Goal: Task Accomplishment & Management: Use online tool/utility

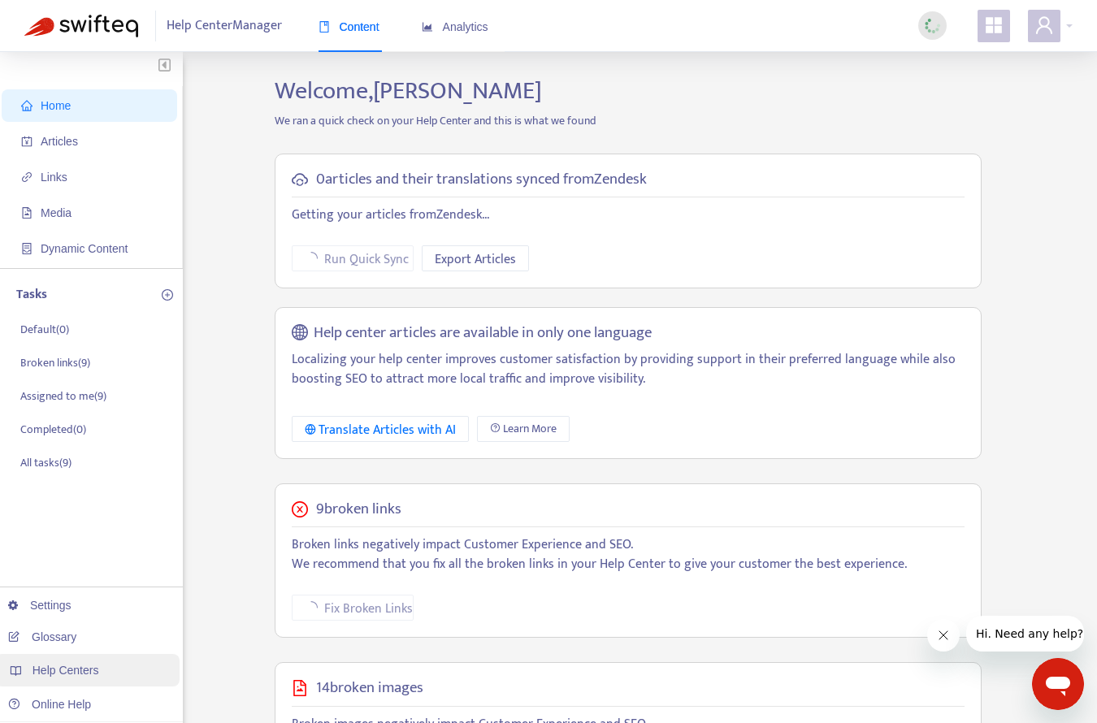
click at [77, 674] on span "Help Centers" at bounding box center [66, 670] width 67 height 13
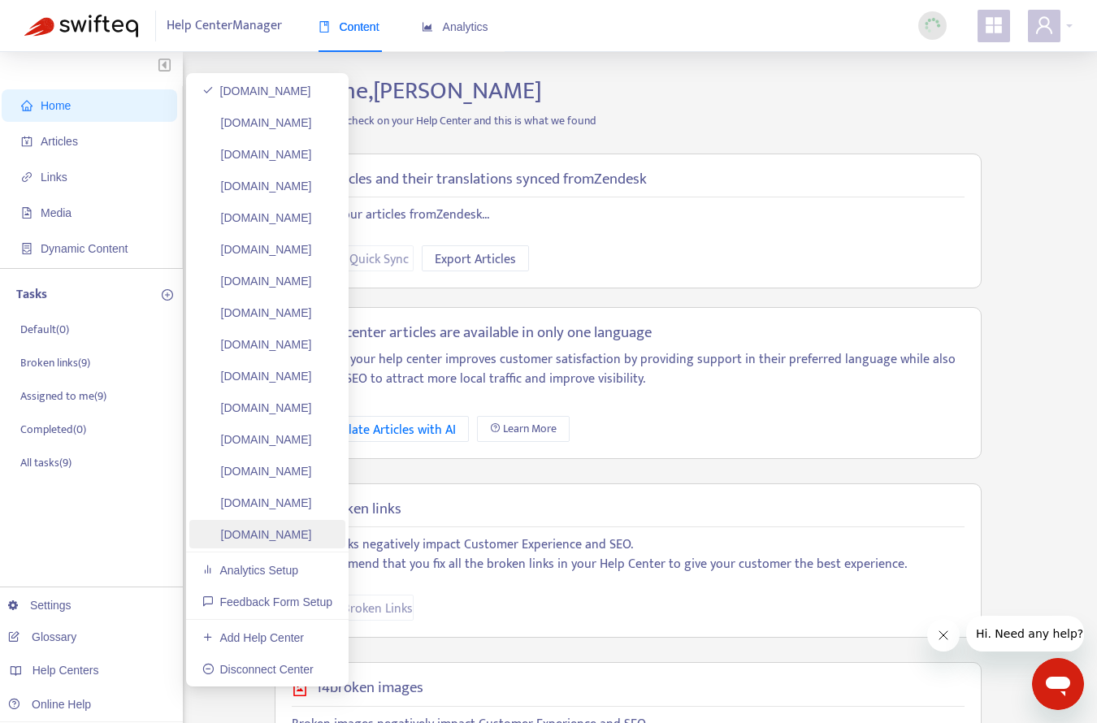
click at [284, 528] on link "[DOMAIN_NAME]" at bounding box center [257, 534] width 110 height 13
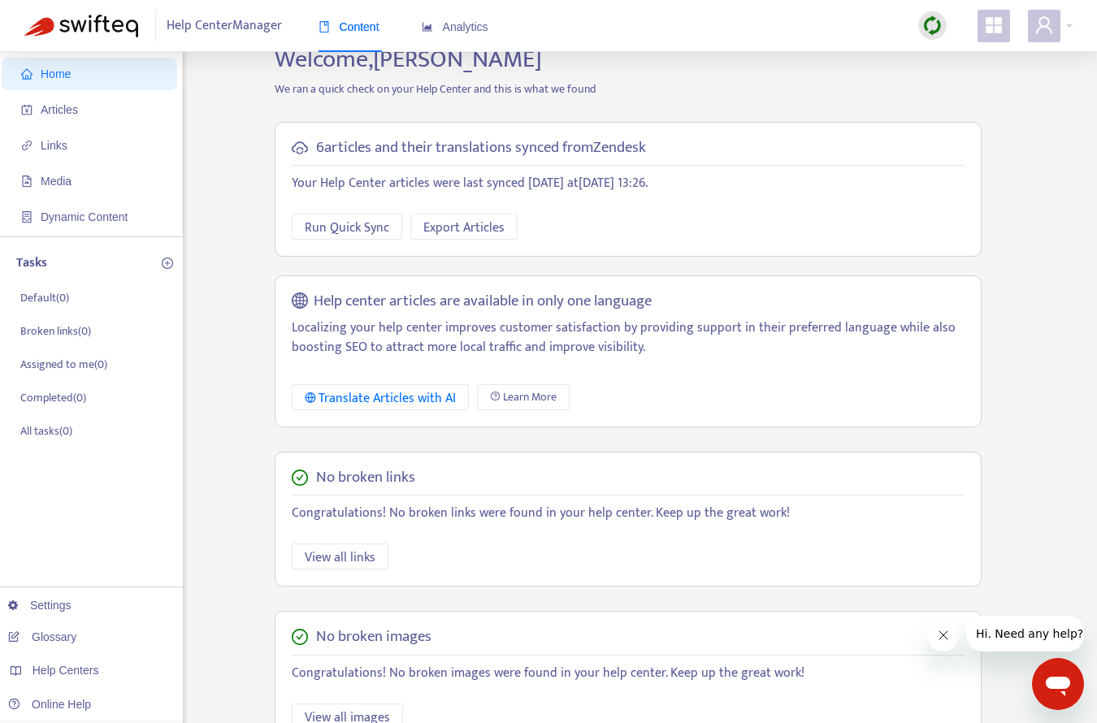
scroll to position [18, 0]
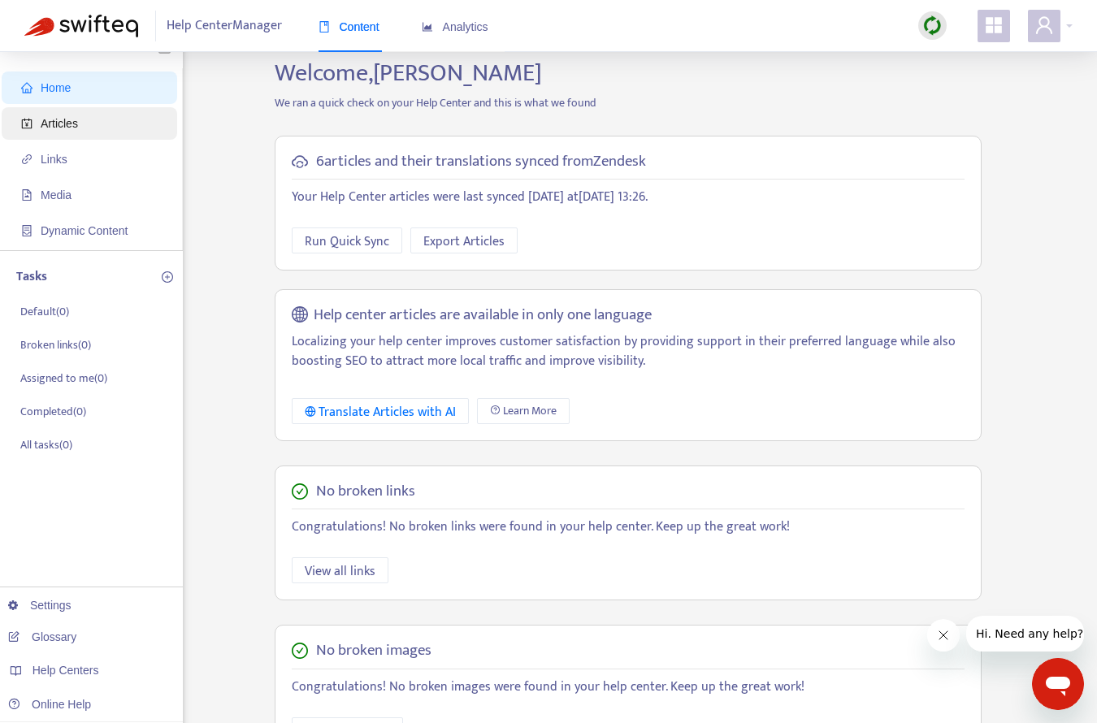
click at [63, 119] on span "Articles" at bounding box center [59, 123] width 37 height 13
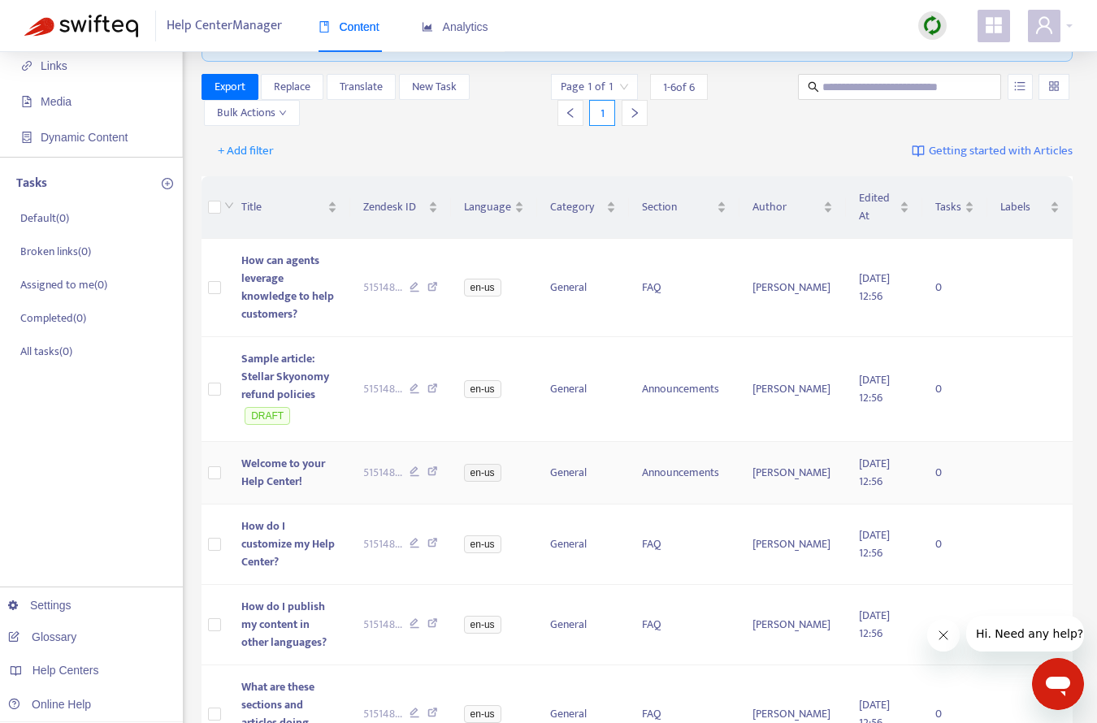
scroll to position [104, 0]
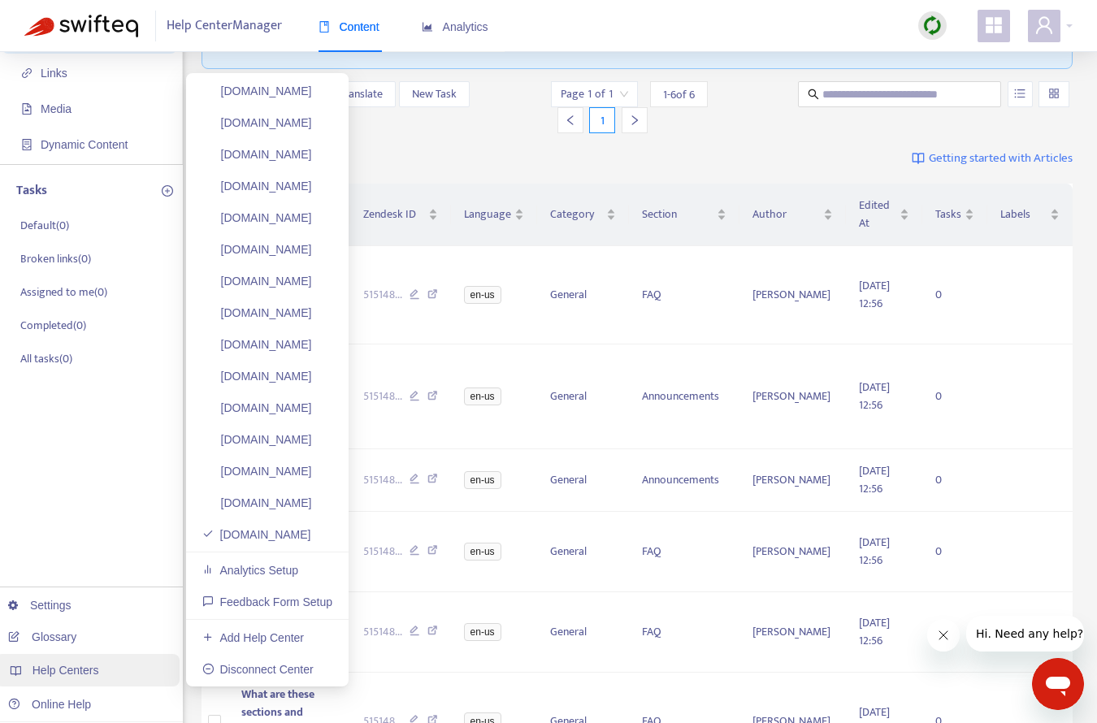
click at [65, 668] on span "Help Centers" at bounding box center [66, 670] width 67 height 13
click at [284, 405] on link "[DOMAIN_NAME]" at bounding box center [257, 407] width 110 height 13
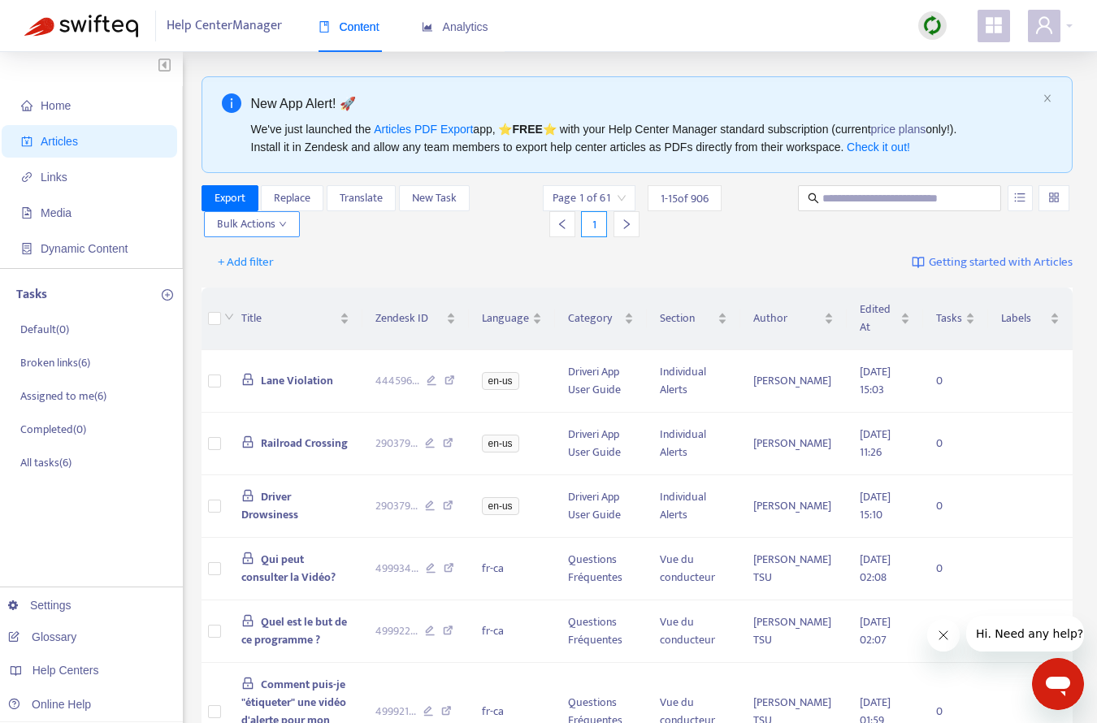
click at [279, 218] on span "Bulk Actions" at bounding box center [252, 224] width 70 height 18
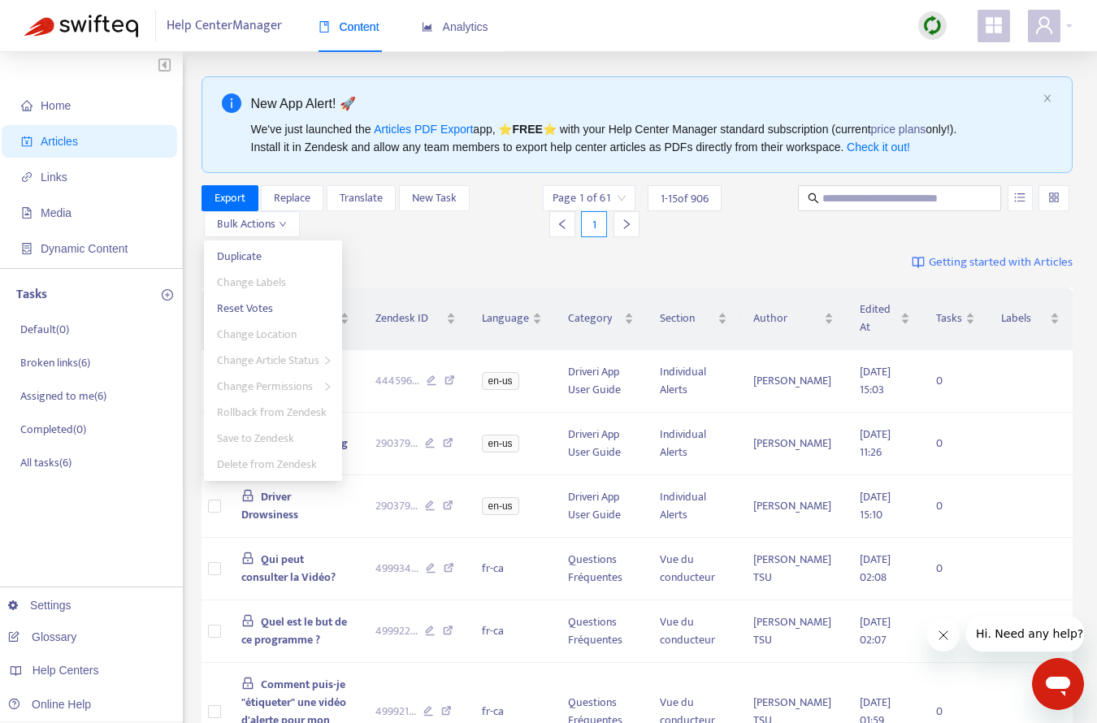
click at [354, 245] on div "+ Add filter Getting started with Articles" at bounding box center [638, 263] width 872 height 38
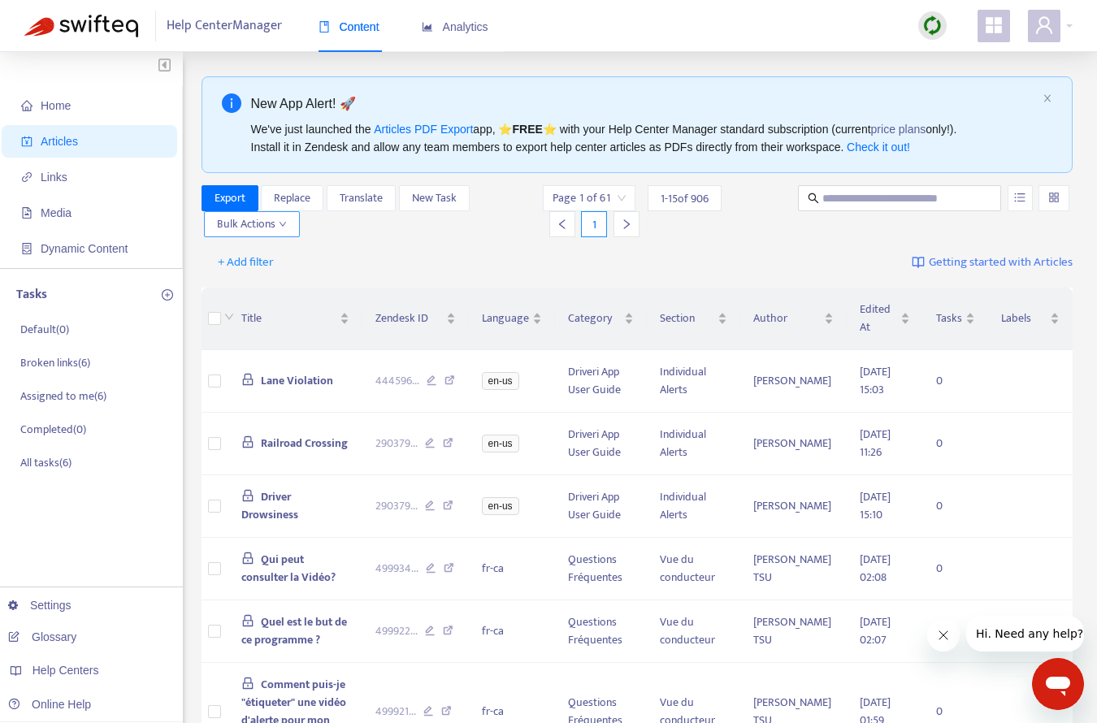
click at [279, 216] on span "Bulk Actions" at bounding box center [252, 224] width 70 height 18
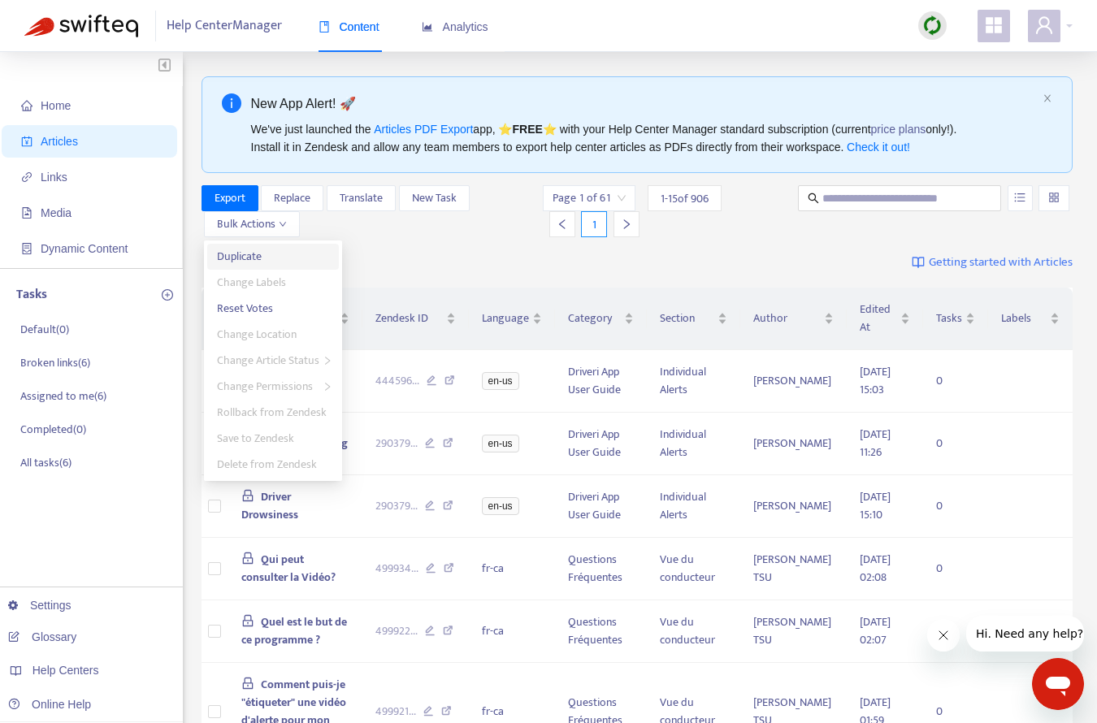
click at [254, 252] on span "Duplicate" at bounding box center [239, 256] width 45 height 19
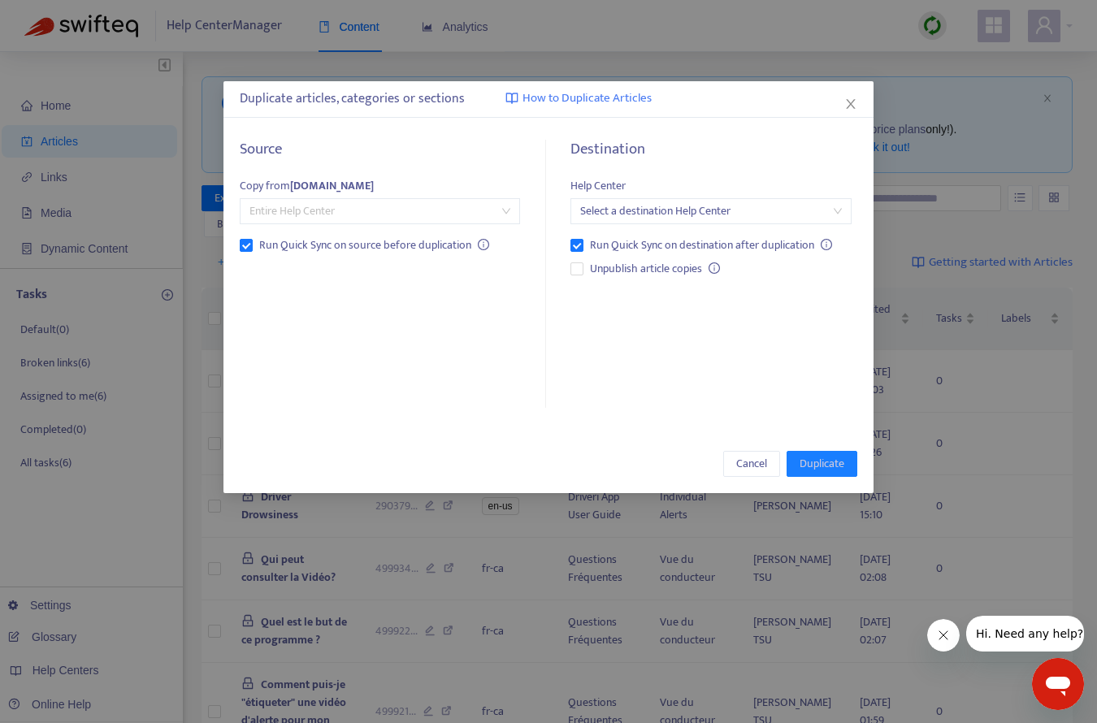
click at [365, 206] on span "Entire Help Center" at bounding box center [379, 211] width 261 height 24
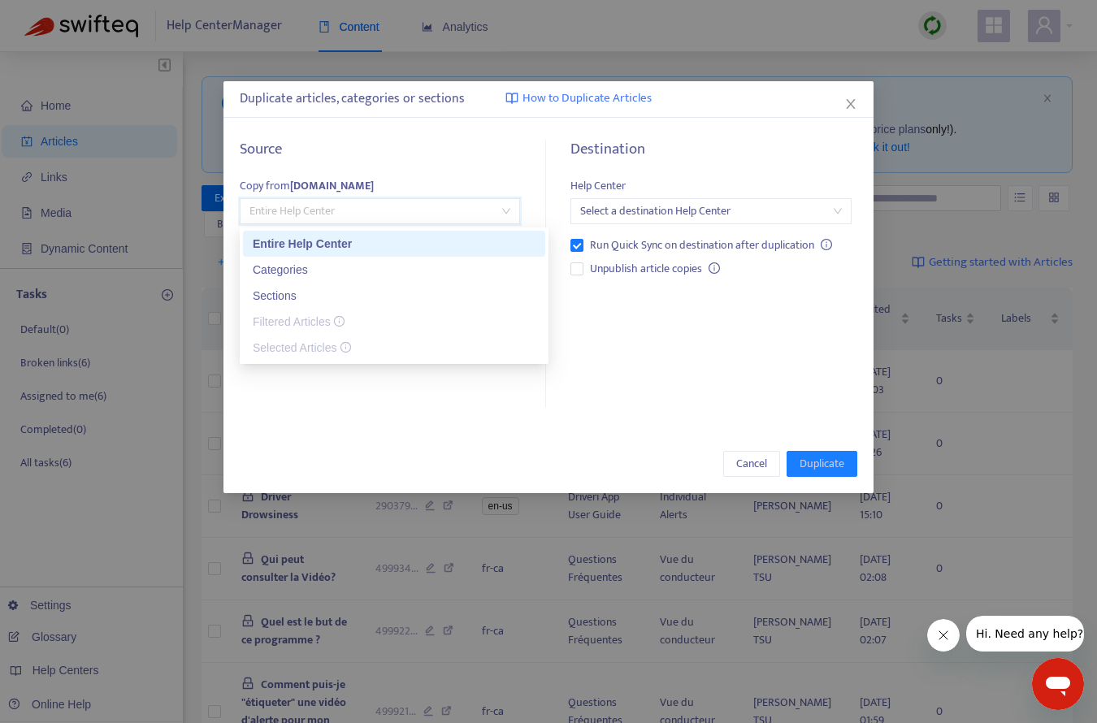
click at [340, 244] on div "Entire Help Center" at bounding box center [394, 244] width 283 height 18
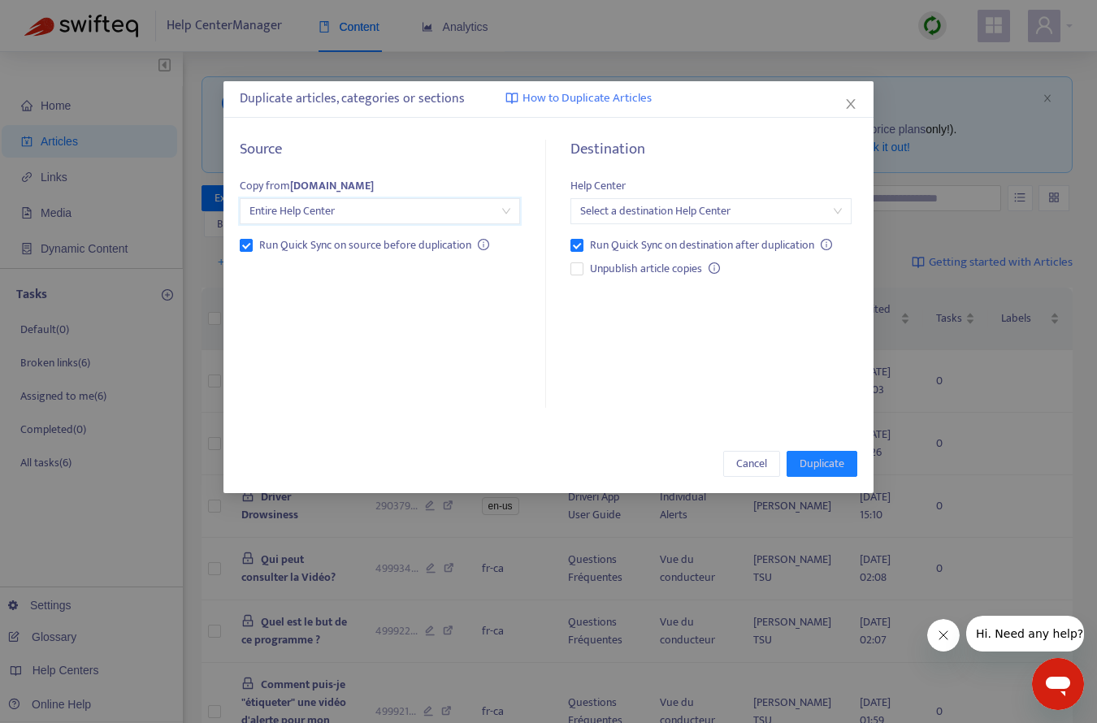
click at [614, 219] on input "search" at bounding box center [710, 211] width 261 height 24
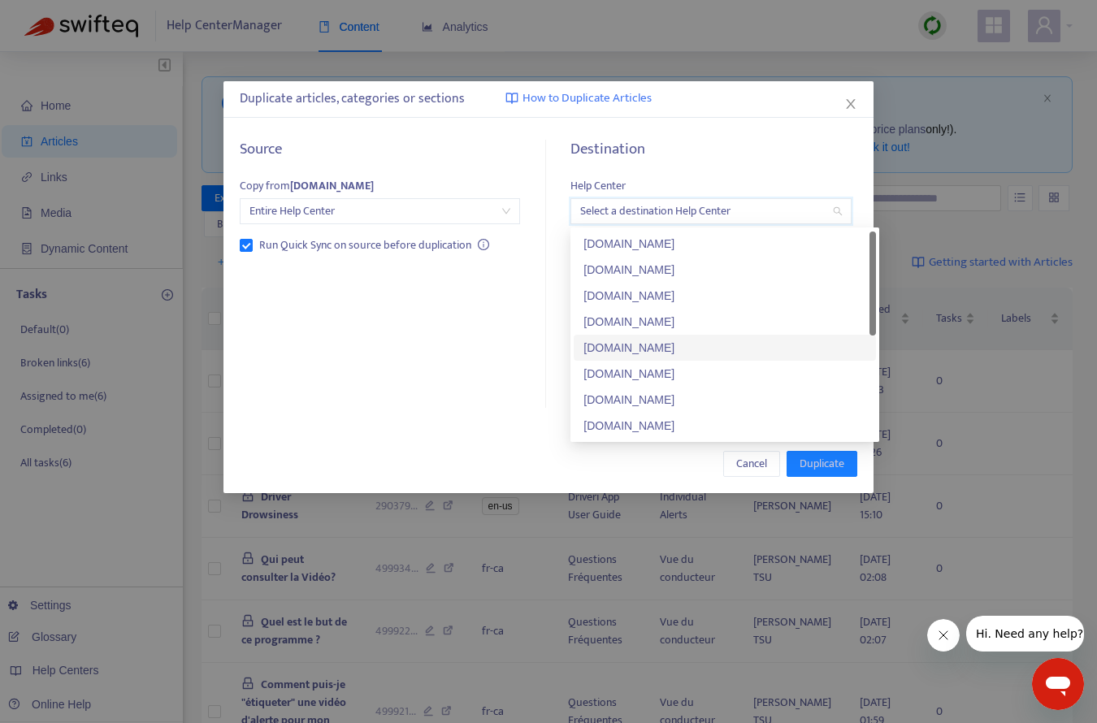
scroll to position [156, 0]
click at [634, 424] on div "[DOMAIN_NAME]" at bounding box center [724, 426] width 283 height 18
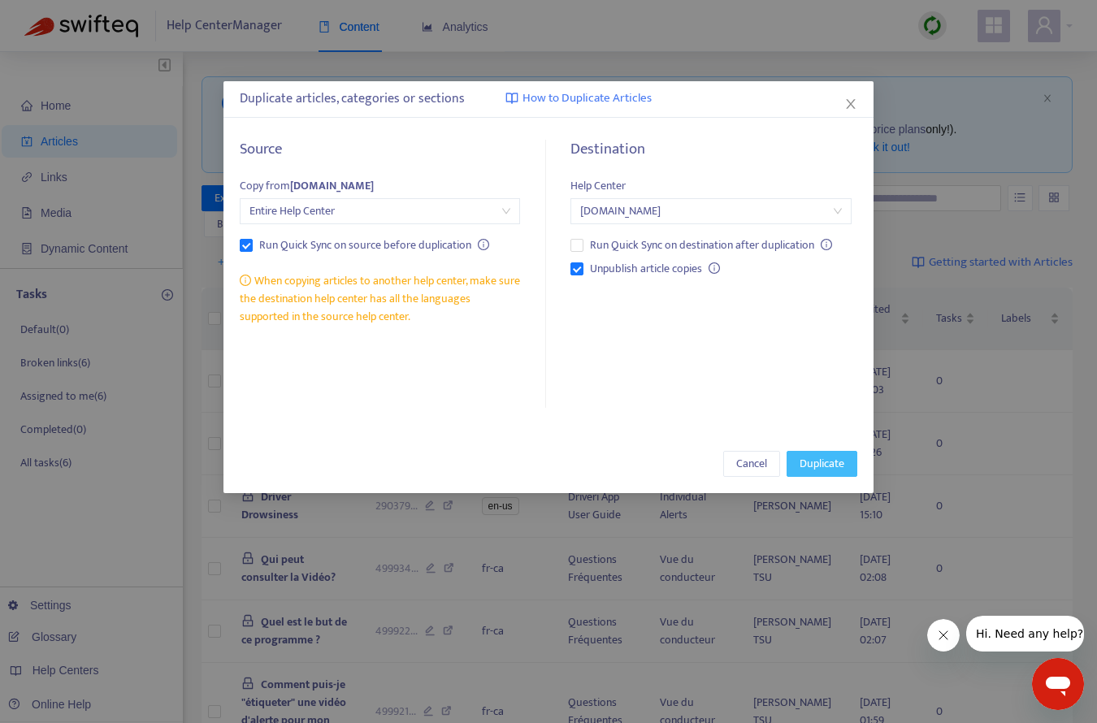
click at [824, 468] on span "Duplicate" at bounding box center [822, 464] width 45 height 18
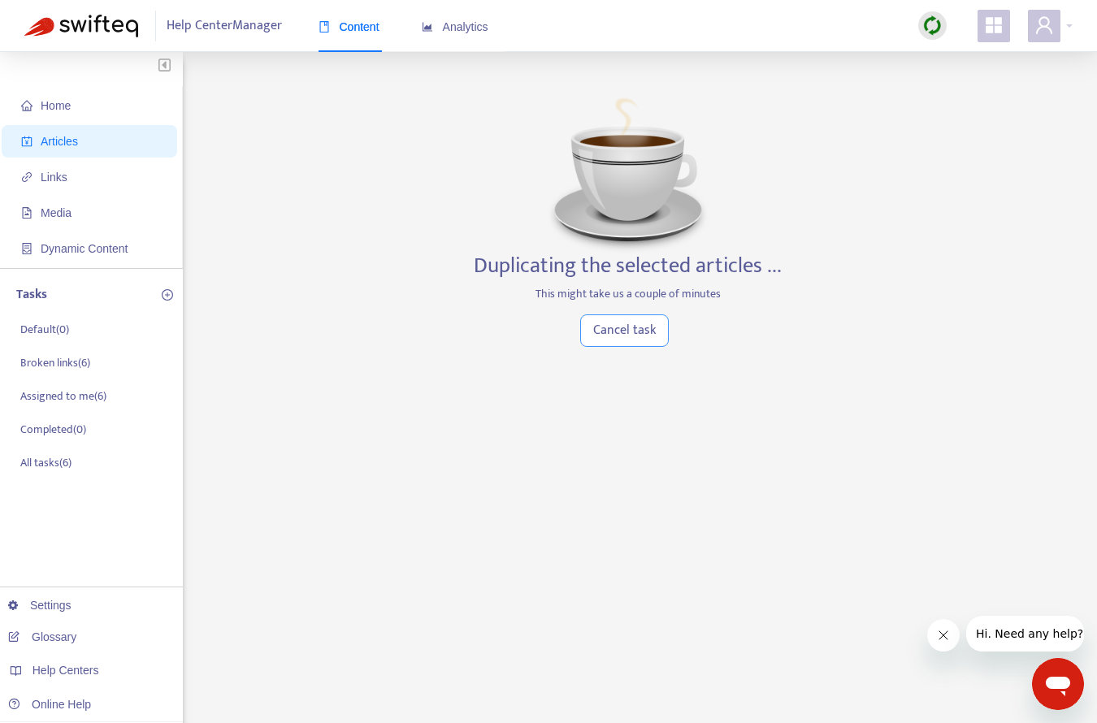
click at [621, 335] on span "Cancel task" at bounding box center [624, 330] width 63 height 20
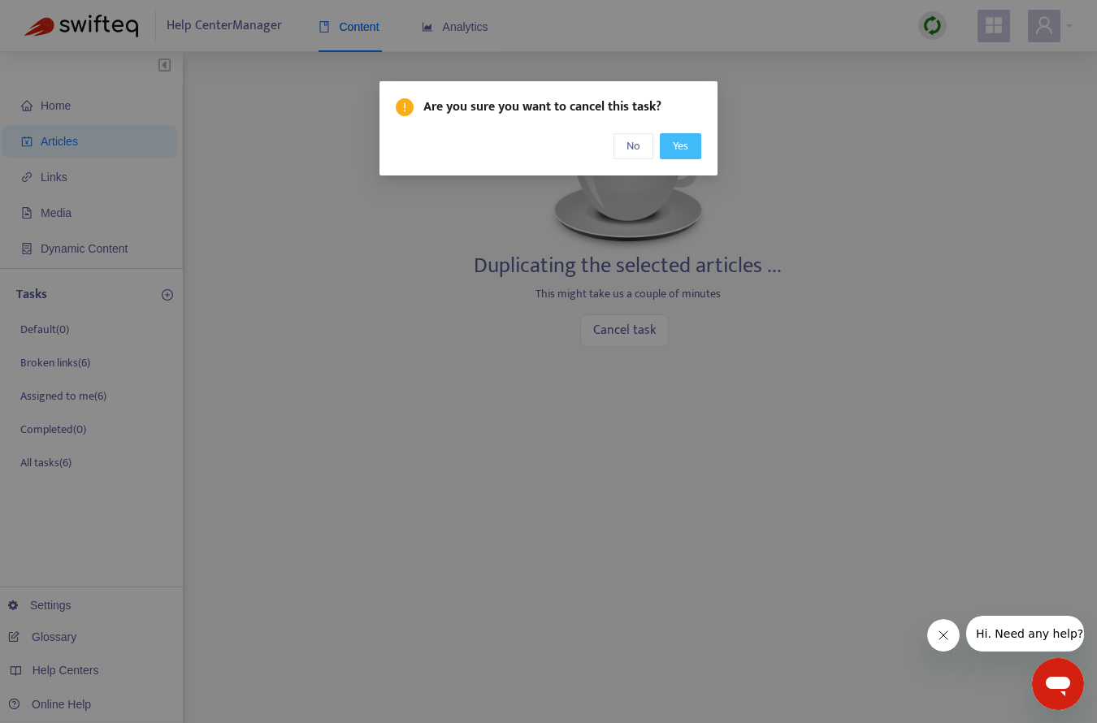
click at [674, 154] on span "Yes" at bounding box center [680, 146] width 15 height 18
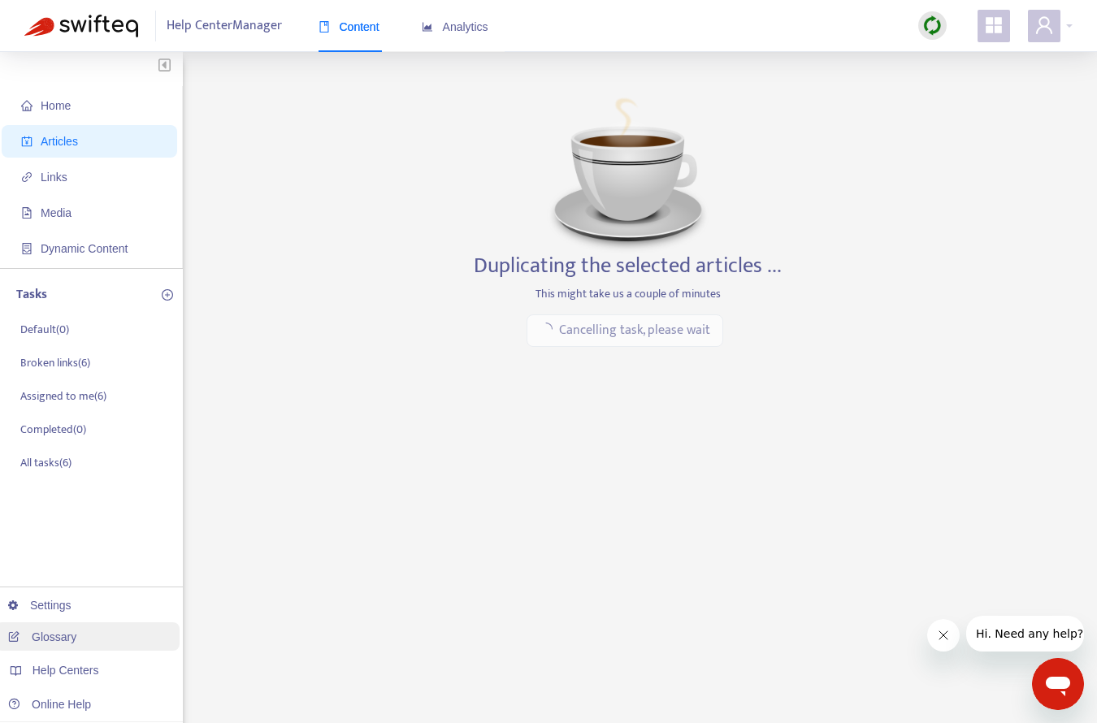
click at [68, 637] on link "Glossary" at bounding box center [42, 637] width 68 height 13
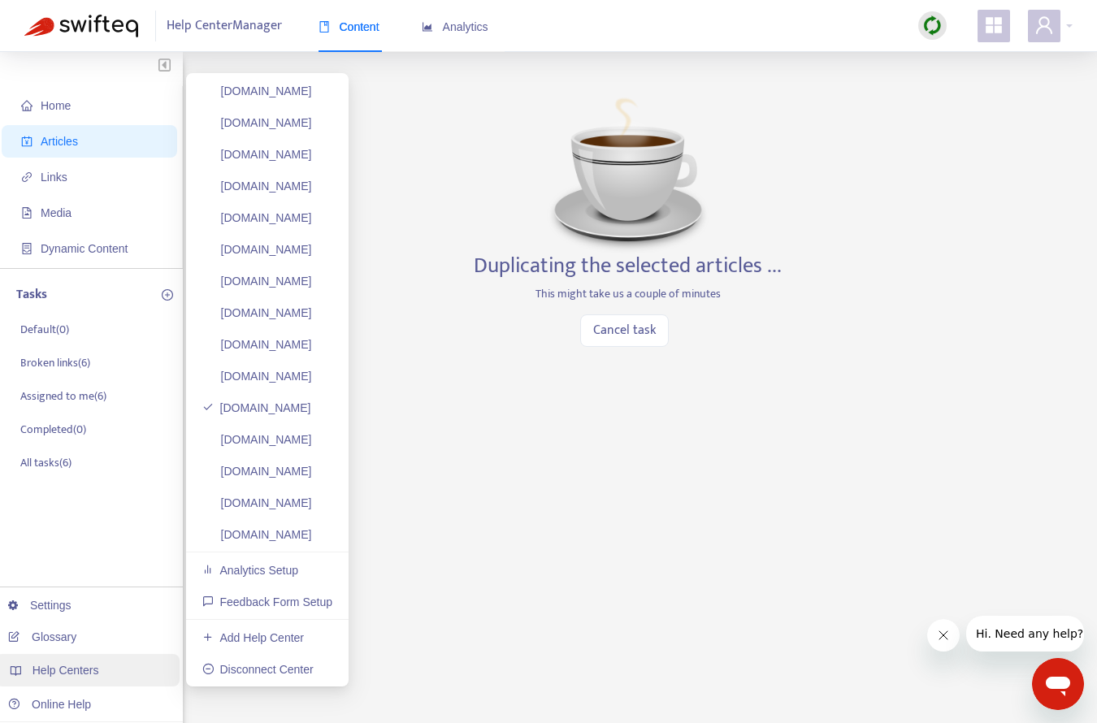
click at [86, 666] on span "Help Centers" at bounding box center [66, 670] width 67 height 13
